Goal: Information Seeking & Learning: Learn about a topic

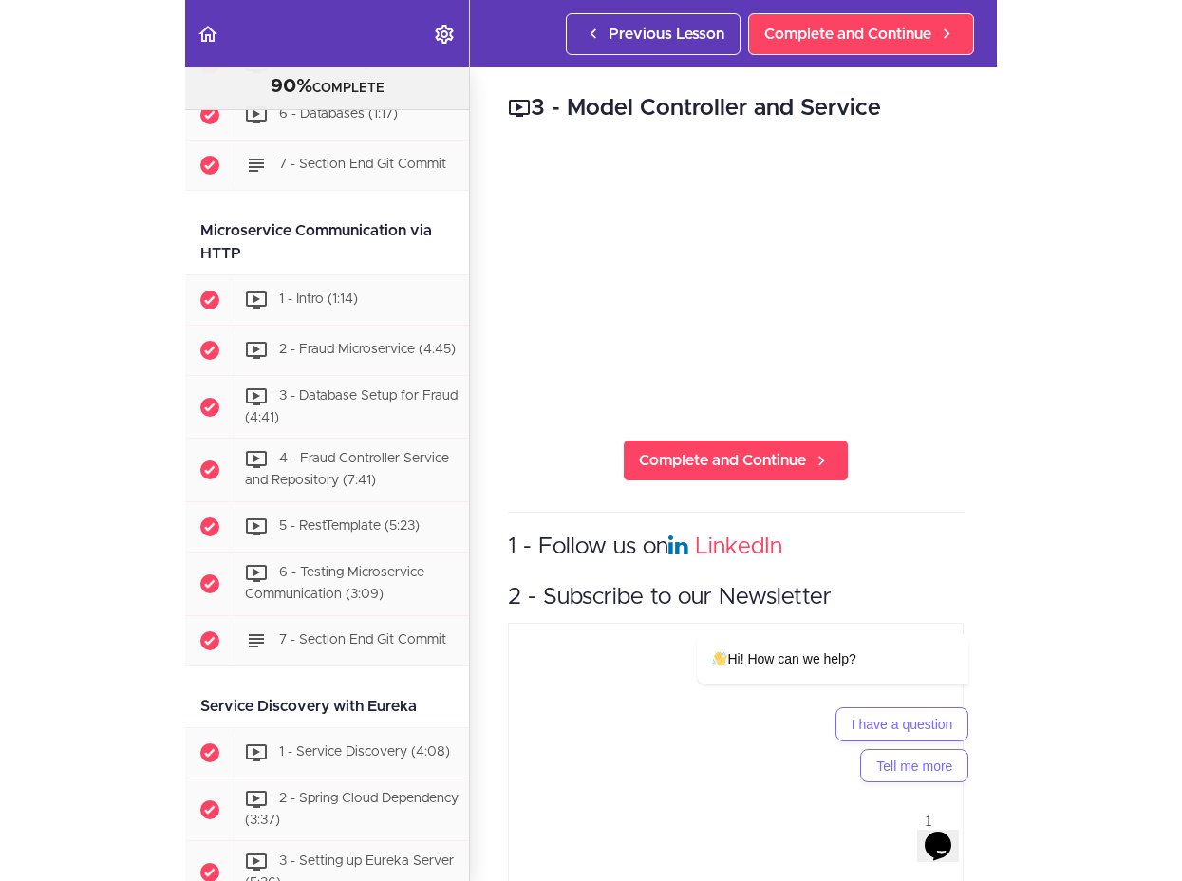
scroll to position [1781, 0]
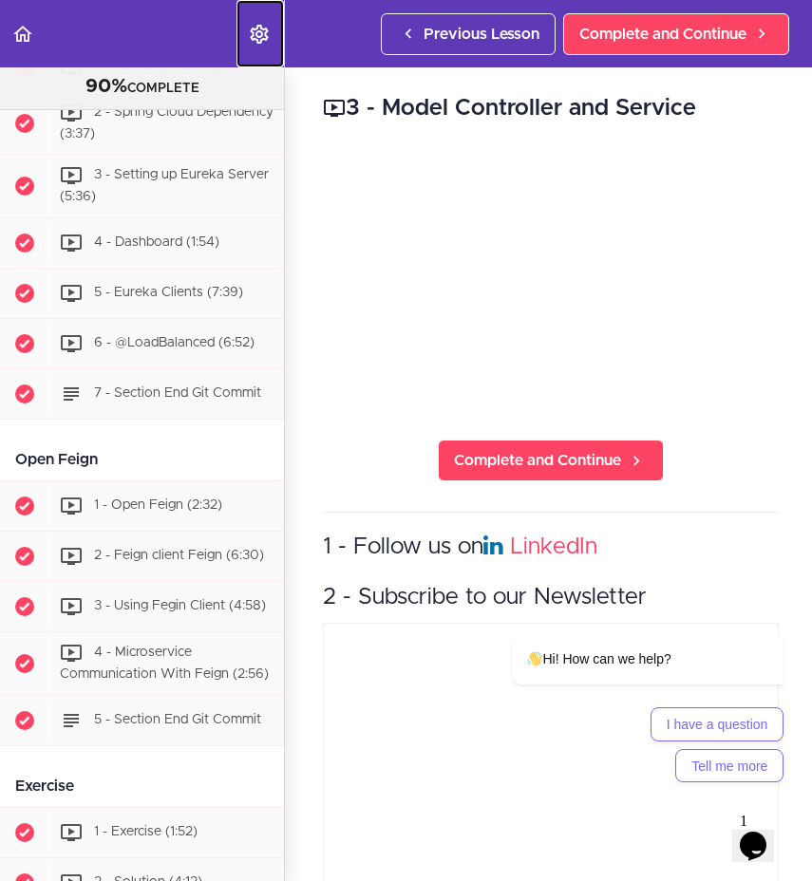
click at [253, 39] on use "Settings Menu" at bounding box center [259, 34] width 18 height 19
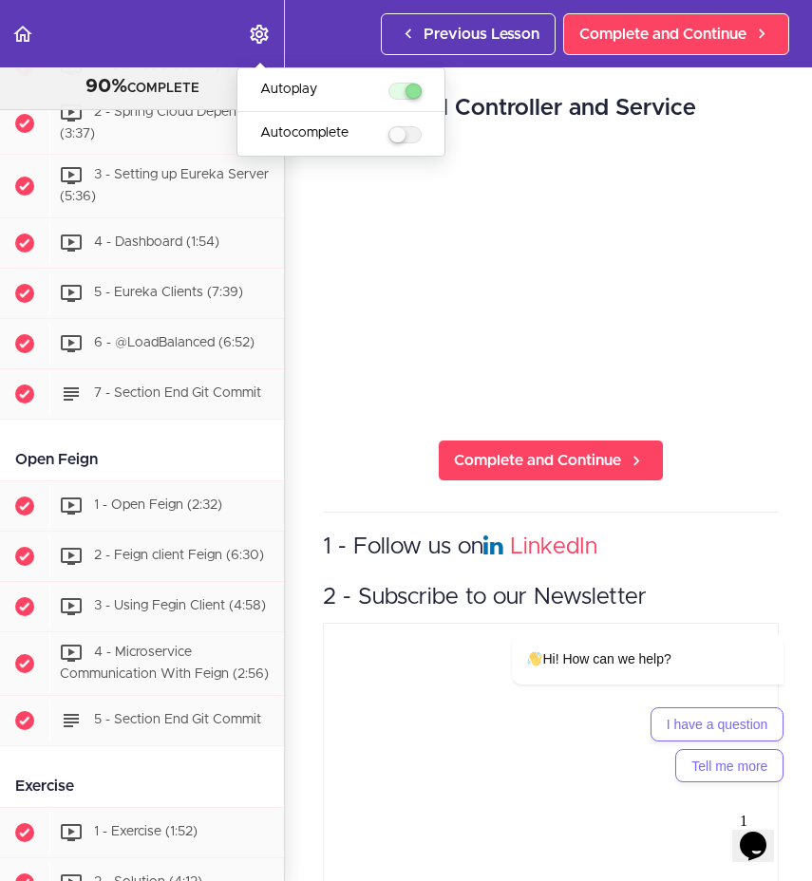
click at [305, 255] on div "3 - Model Controller and Service Complete and Continue 1 - Follow us on LinkedI…" at bounding box center [551, 474] width 532 height 814
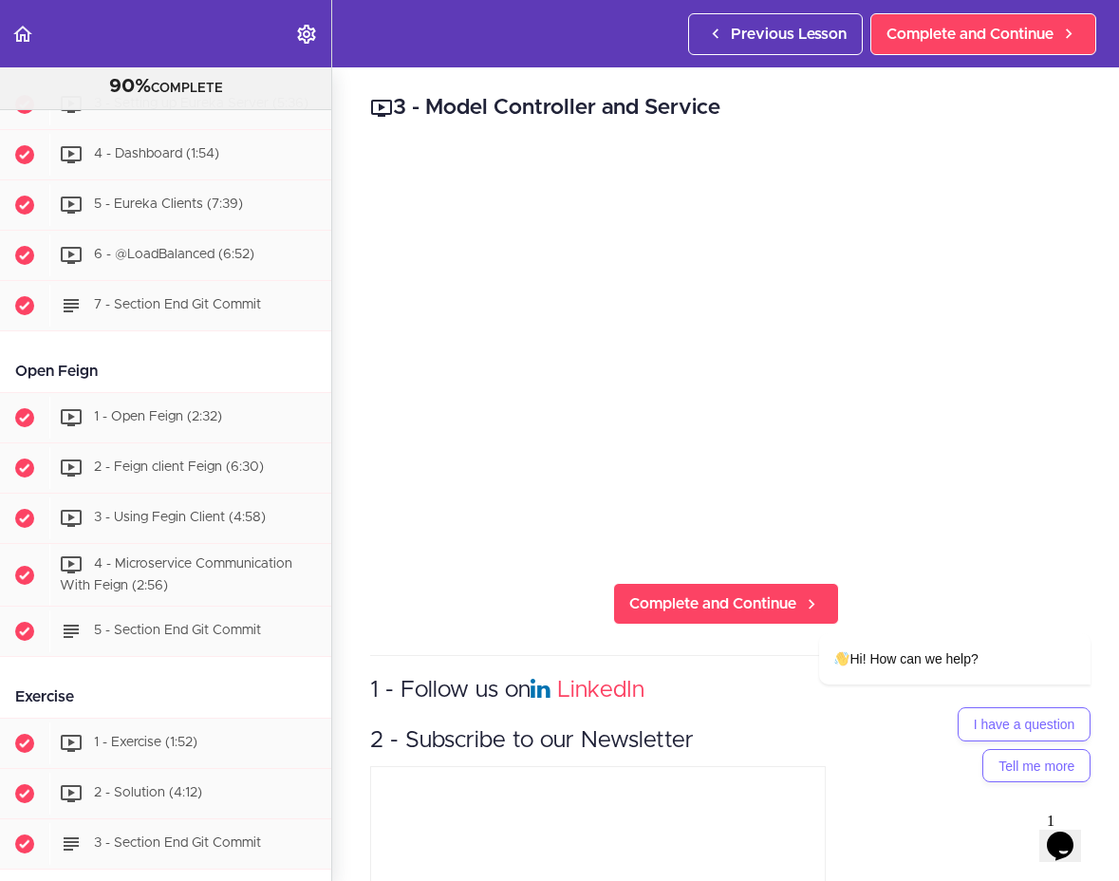
click at [457, 70] on div "3 - Model Controller and Service Complete and Continue 1 - Follow us on LinkedI…" at bounding box center [725, 474] width 787 height 814
click at [346, 115] on div "3 - Model Controller and Service Complete and Continue 1 - Follow us on LinkedI…" at bounding box center [725, 474] width 787 height 814
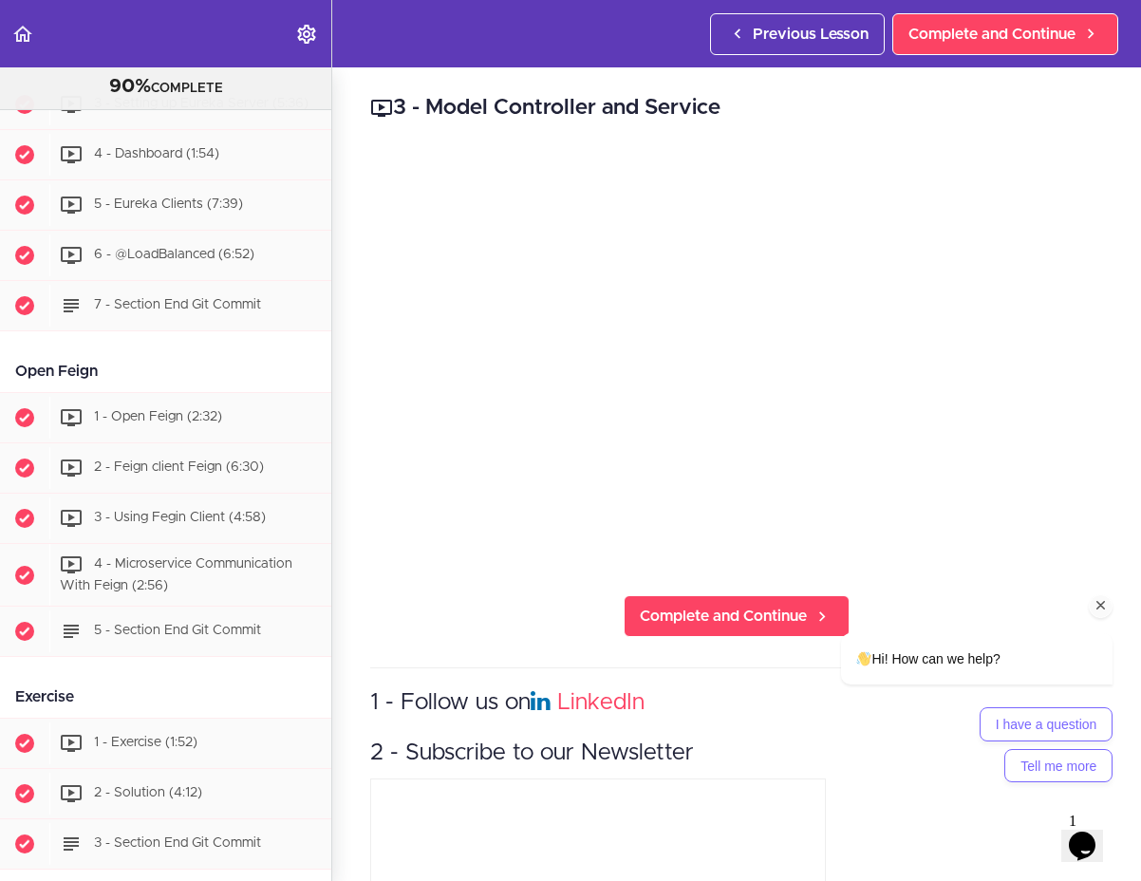
click at [1099, 603] on icon "Chat attention grabber" at bounding box center [1101, 605] width 17 height 17
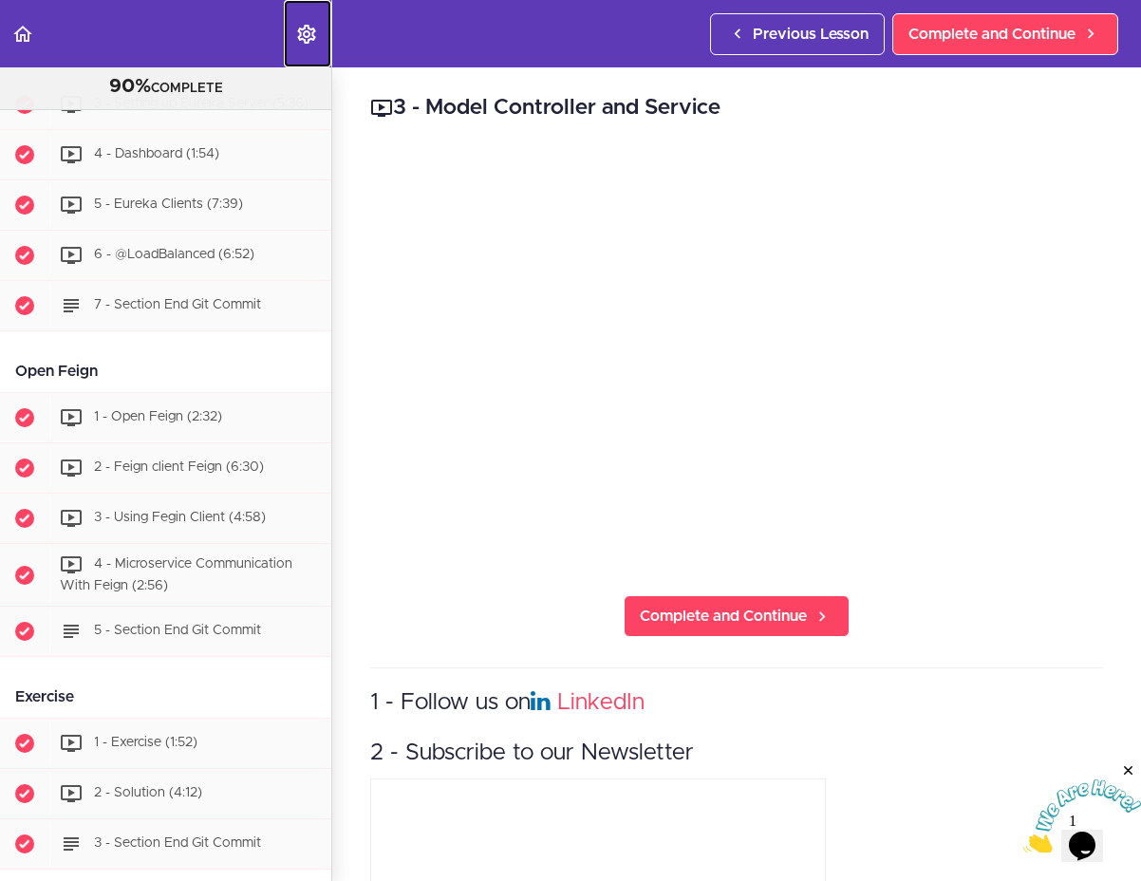
click at [291, 37] on link "Settings Menu" at bounding box center [307, 33] width 47 height 67
click at [309, 30] on icon "Settings Menu" at bounding box center [306, 34] width 23 height 23
click at [333, 85] on div "3 - Model Controller and Service Complete and Continue 1 - Follow us on LinkedI…" at bounding box center [736, 474] width 809 height 814
click at [347, 135] on div "3 - Model Controller and Service Complete and Continue 1 - Follow us on LinkedI…" at bounding box center [736, 474] width 809 height 814
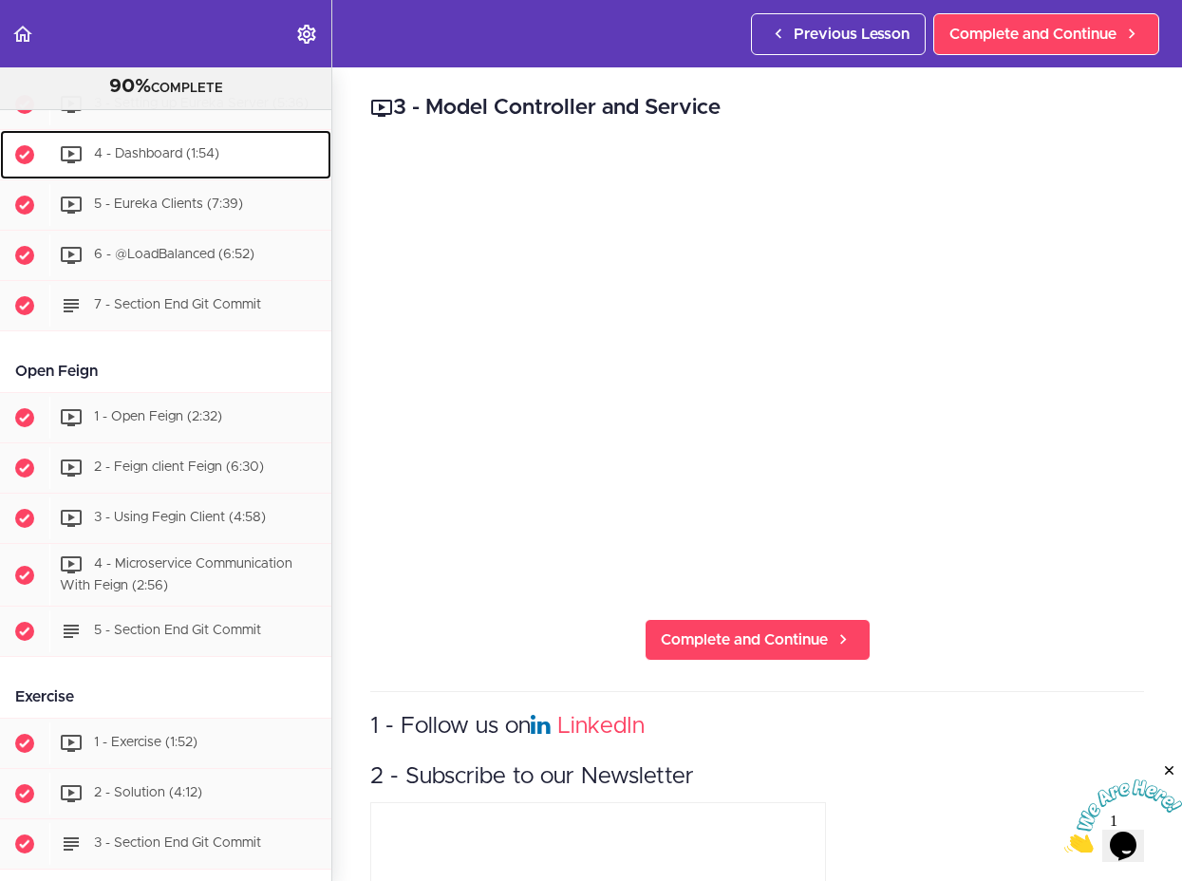
click at [274, 176] on div "4 - Dashboard (1:54)" at bounding box center [190, 155] width 282 height 42
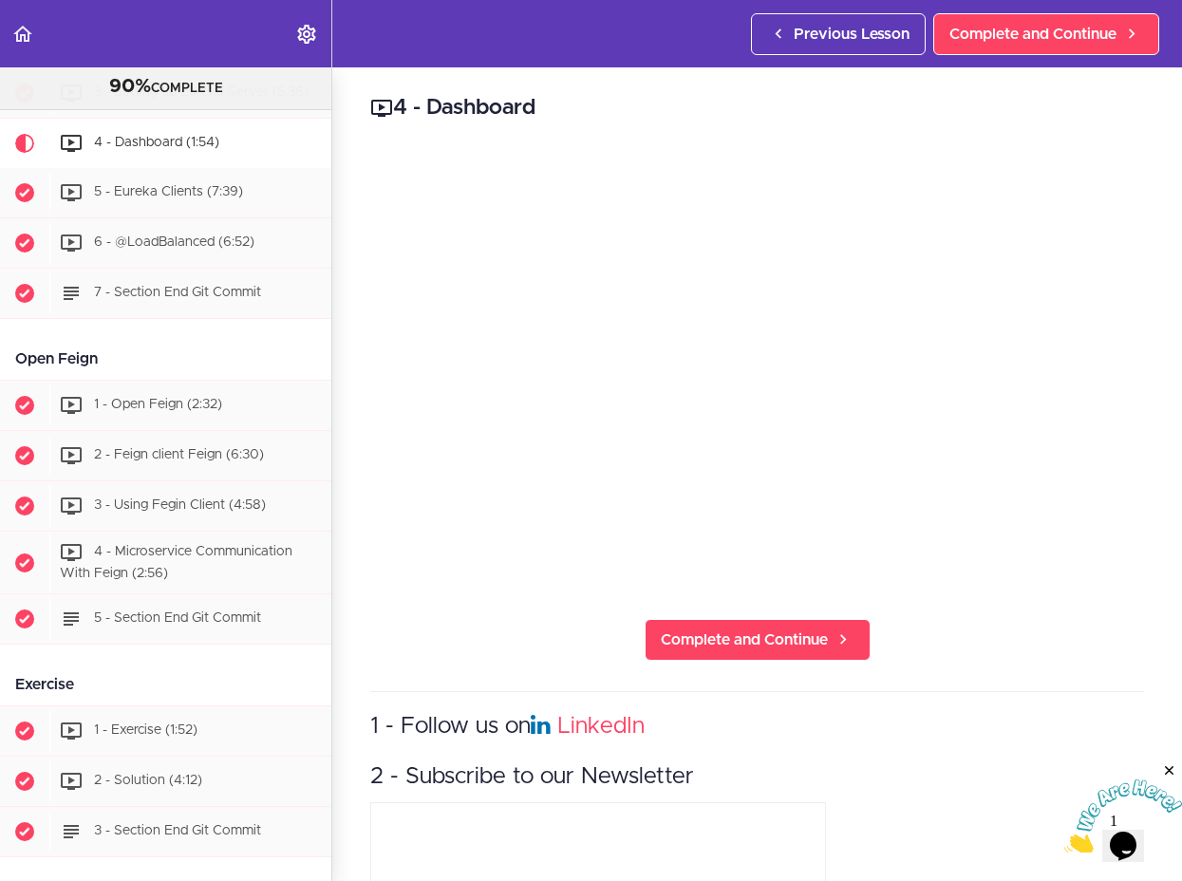
scroll to position [1799, 0]
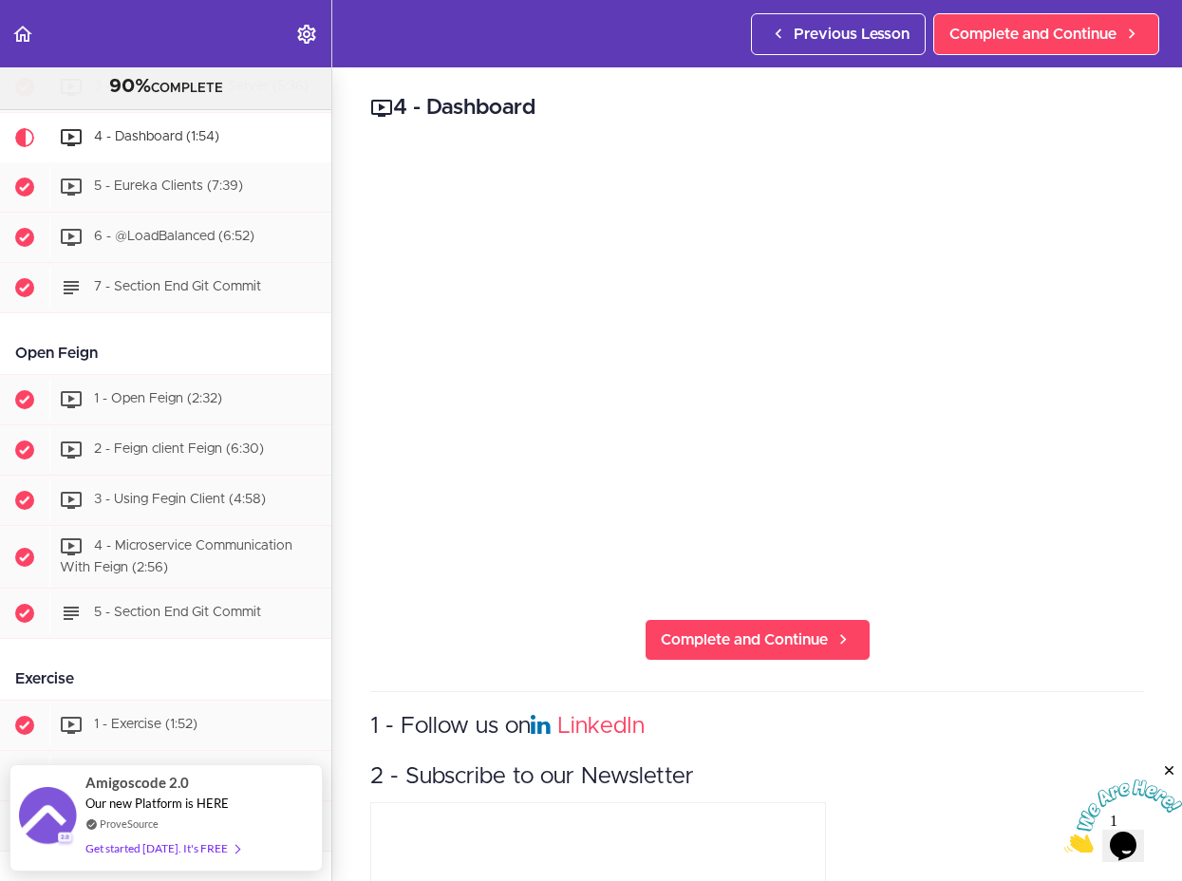
click at [648, 102] on h2 "4 - Dashboard" at bounding box center [757, 108] width 774 height 32
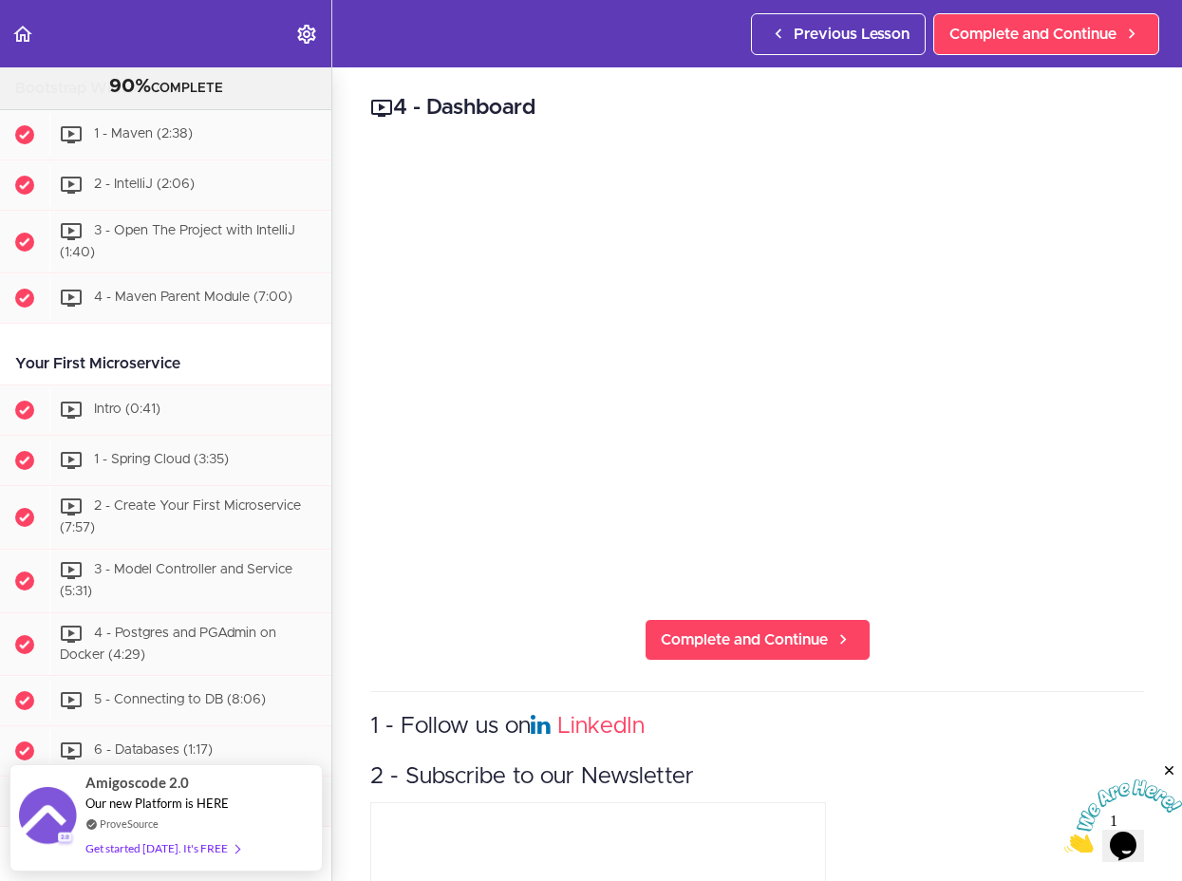
scroll to position [0, 0]
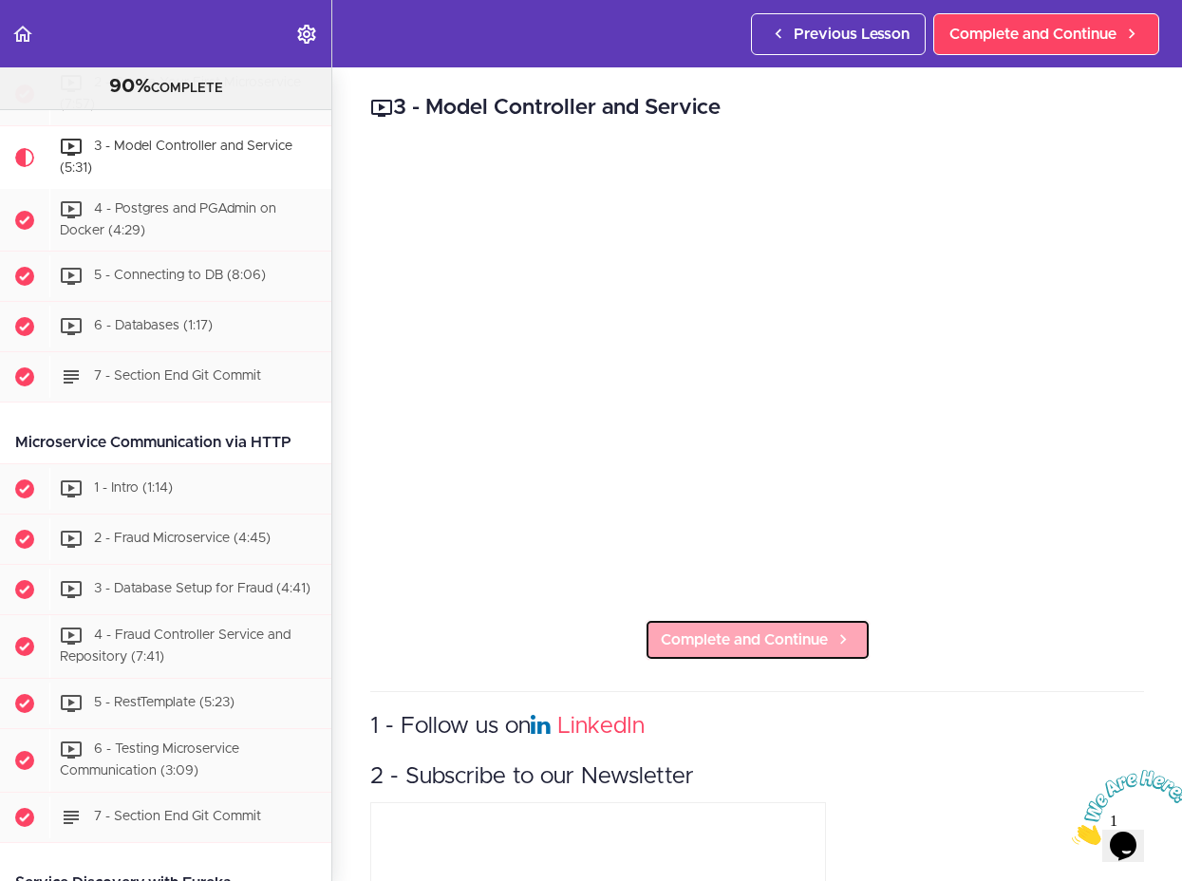
click at [740, 634] on span "Complete and Continue" at bounding box center [744, 640] width 167 height 23
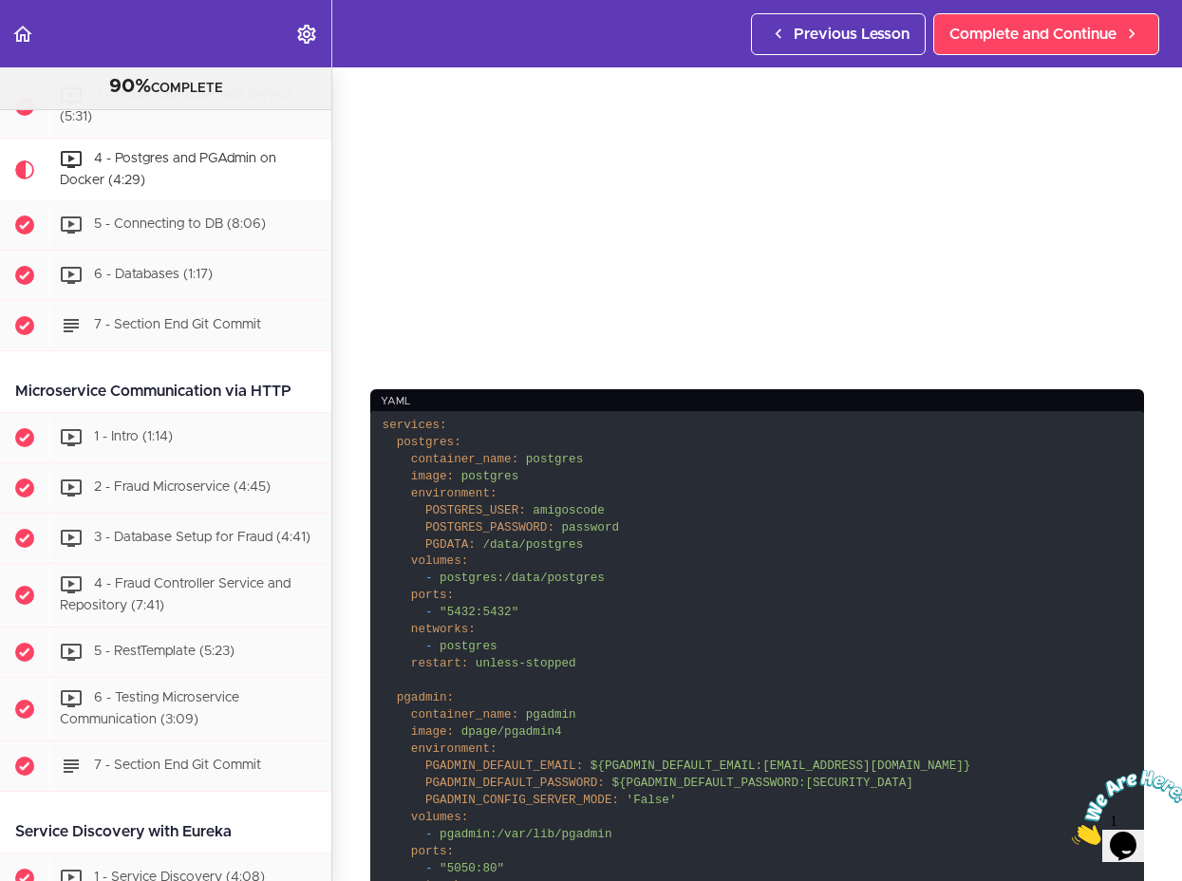
scroll to position [342, 0]
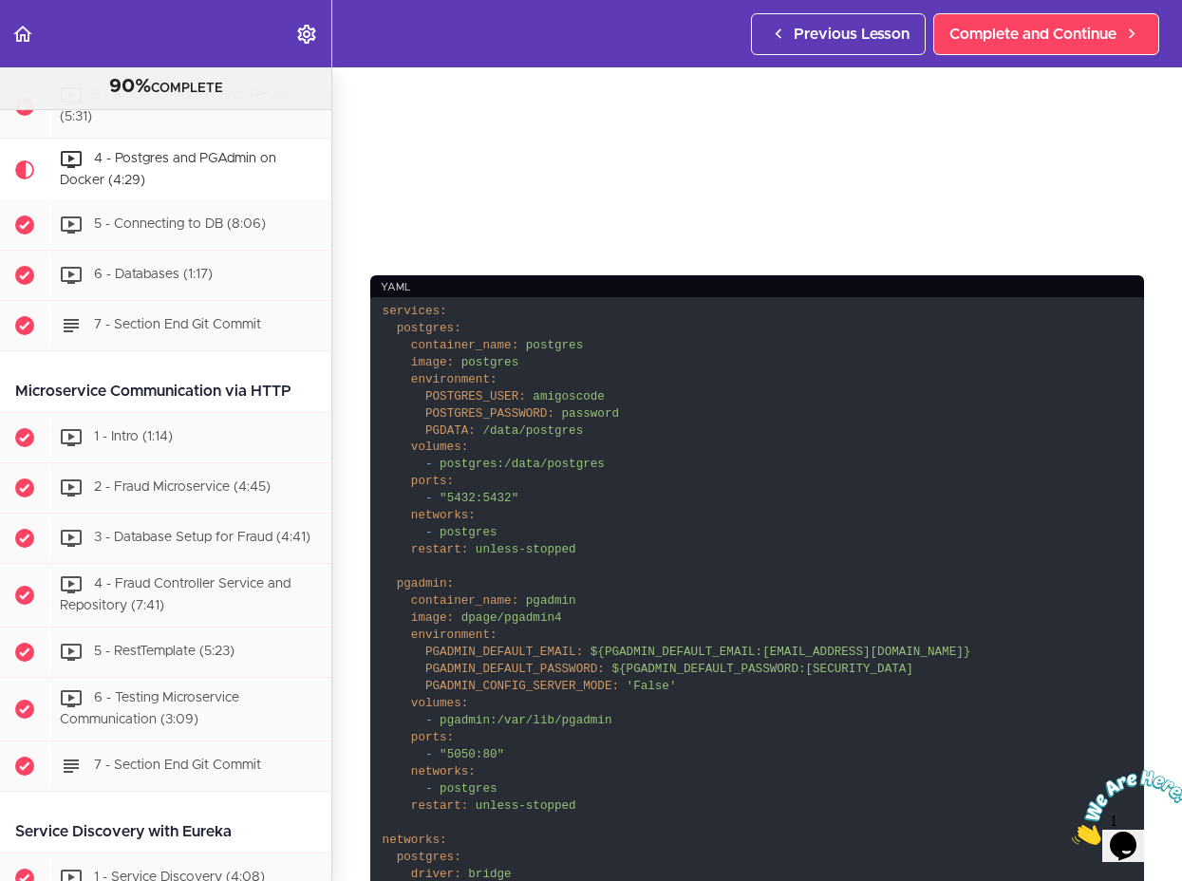
click at [754, 424] on code "services: postgres: container_name: postgres image: postgres environment: POSTG…" at bounding box center [757, 627] width 774 height 661
click at [605, 466] on code "services: postgres: container_name: postgres image: postgres environment: POSTG…" at bounding box center [757, 627] width 774 height 661
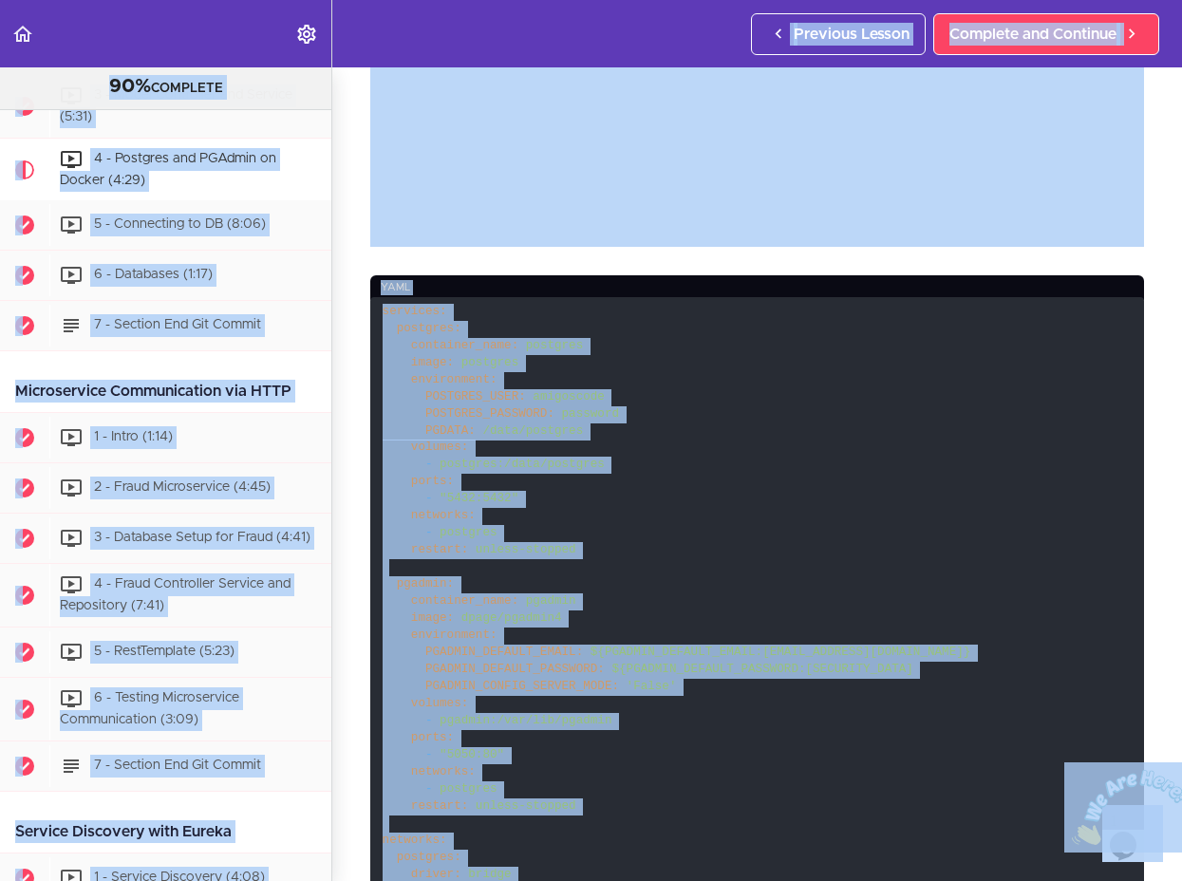
click at [604, 466] on code "services: postgres: container_name: postgres image: postgres environment: POSTG…" at bounding box center [757, 627] width 774 height 661
click at [574, 498] on code "services: postgres: container_name: postgres image: postgres environment: POSTG…" at bounding box center [757, 627] width 774 height 661
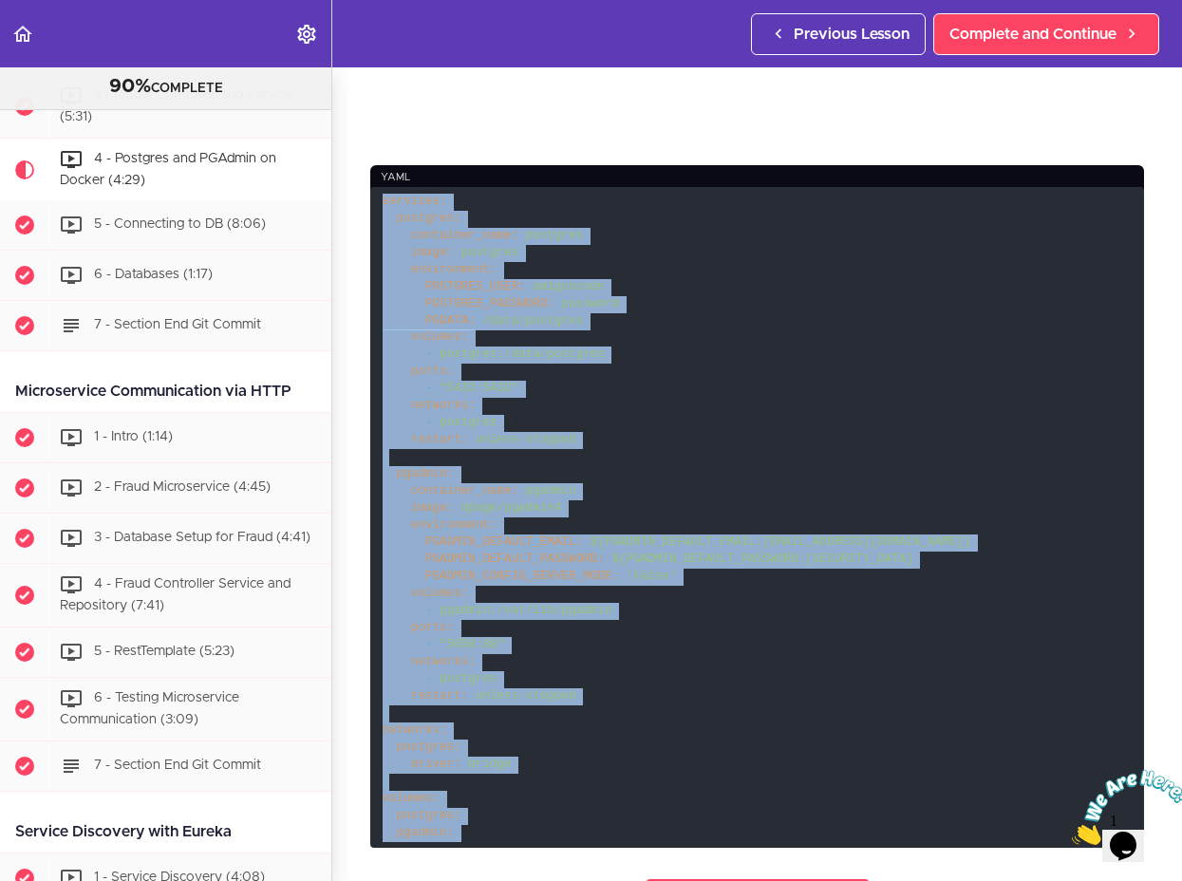
scroll to position [798, 0]
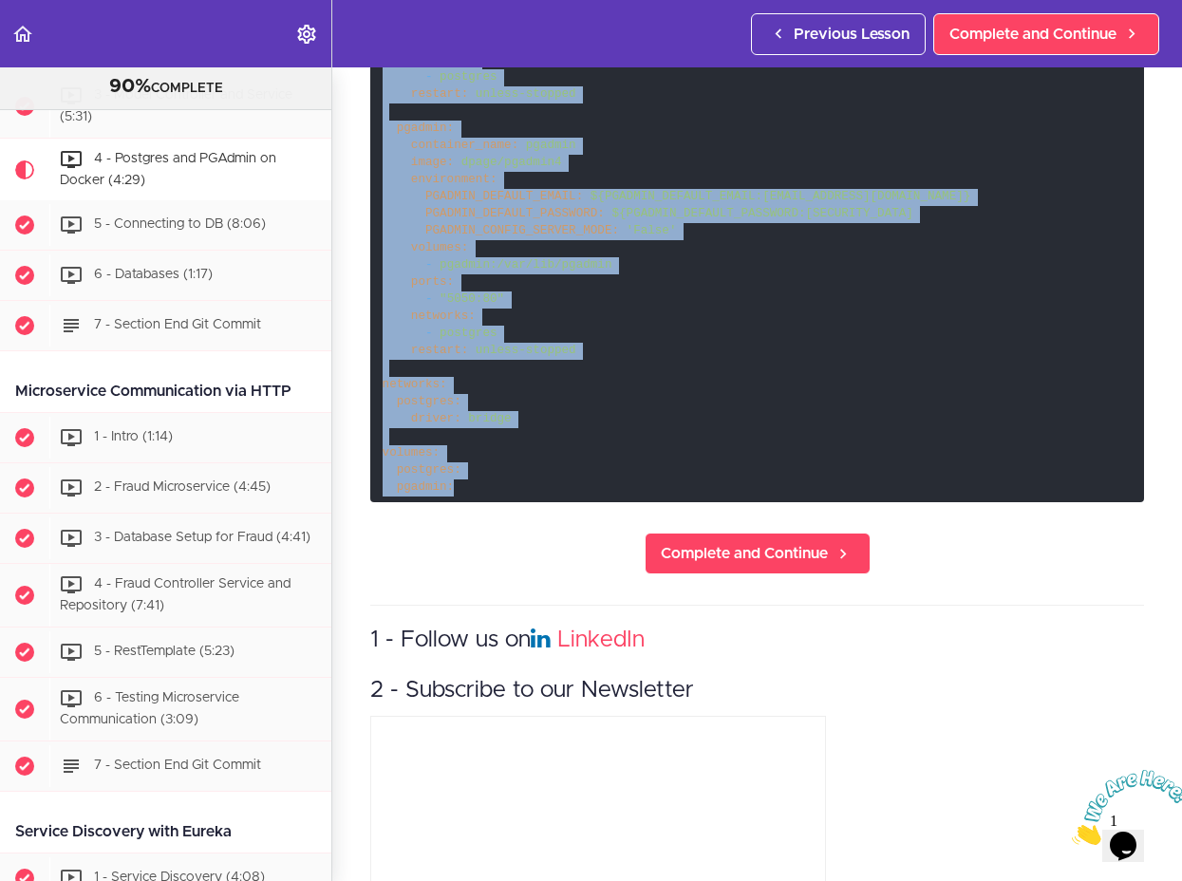
drag, startPoint x: 385, startPoint y: 644, endPoint x: 564, endPoint y: 473, distance: 247.1
click at [564, 473] on code "services: postgres: container_name: postgres image: postgres environment: POSTG…" at bounding box center [757, 171] width 774 height 661
copy code "services: postgres: container_name: postgres image: postgres environment: POSTG…"
click at [774, 238] on code "services: postgres: container_name: postgres image: postgres environment: POSTG…" at bounding box center [757, 171] width 774 height 661
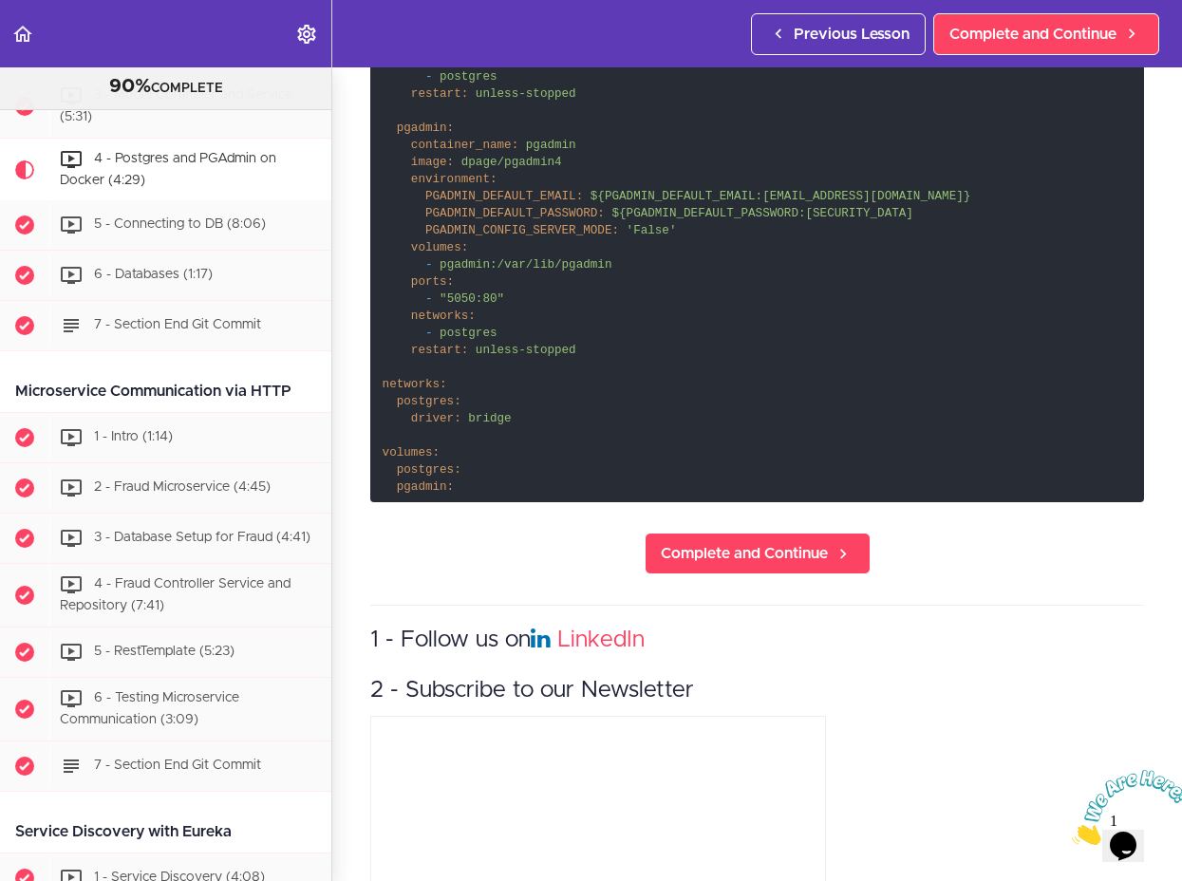
click at [753, 299] on code "services: postgres: container_name: postgres image: postgres environment: POSTG…" at bounding box center [757, 171] width 774 height 661
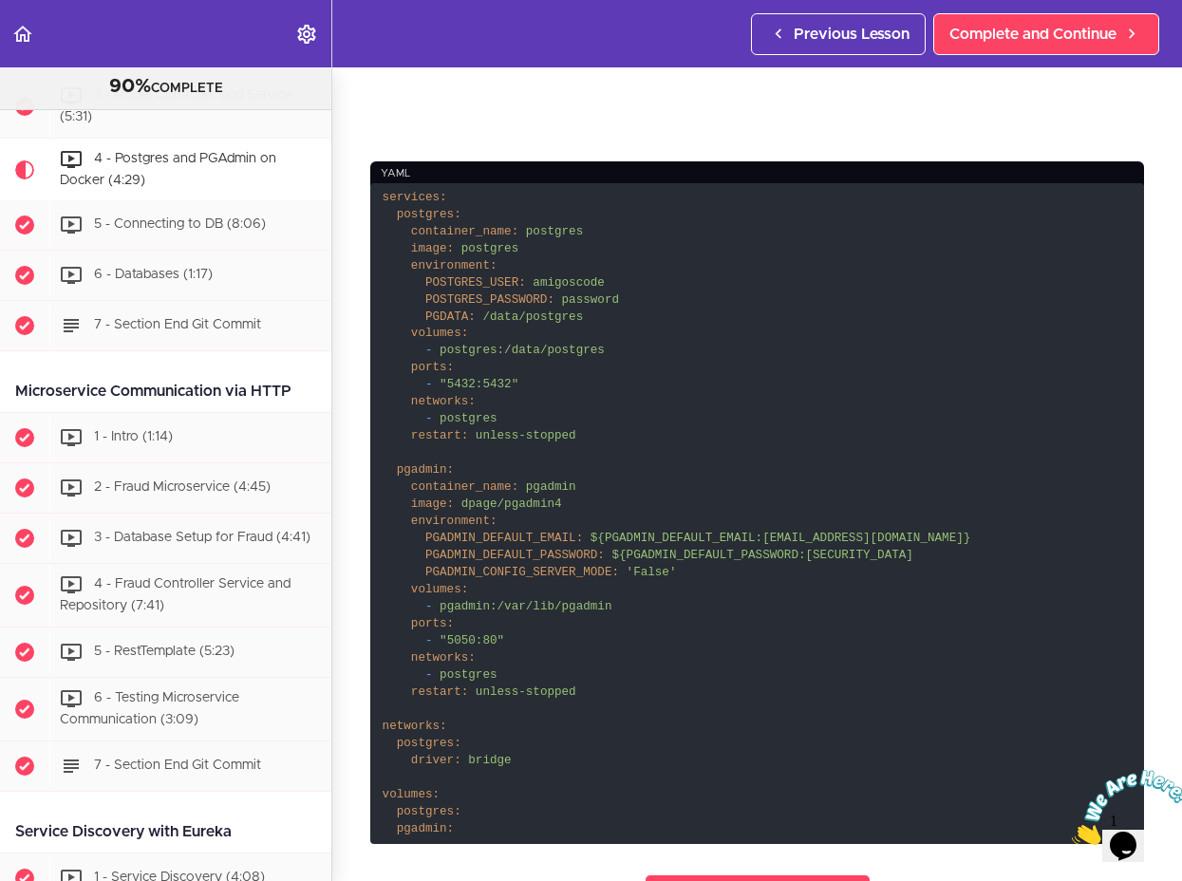
scroll to position [0, 0]
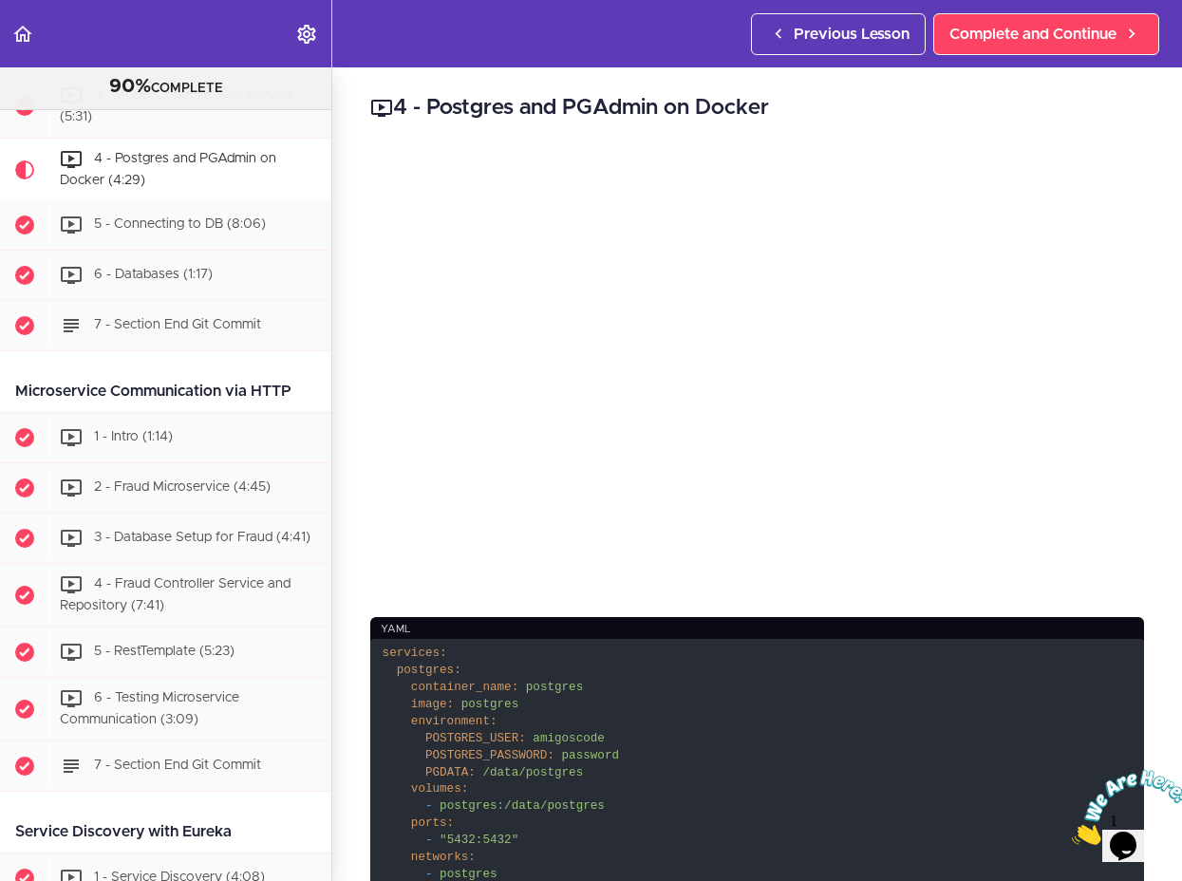
click at [597, 73] on div "4 - Postgres and PGAdmin on Docker yaml services: postgres: container_name: pos…" at bounding box center [757, 474] width 850 height 814
